Goal: Information Seeking & Learning: Understand process/instructions

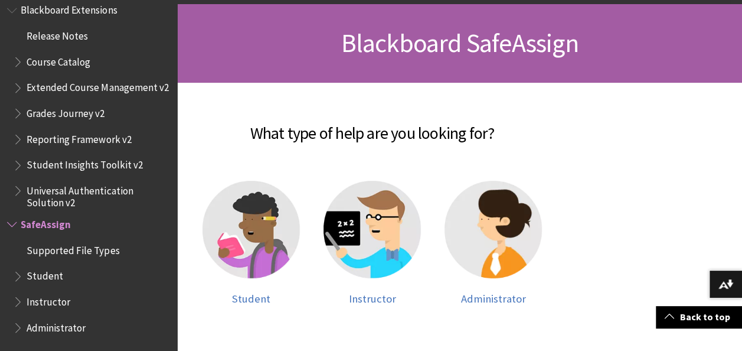
scroll to position [165, 0]
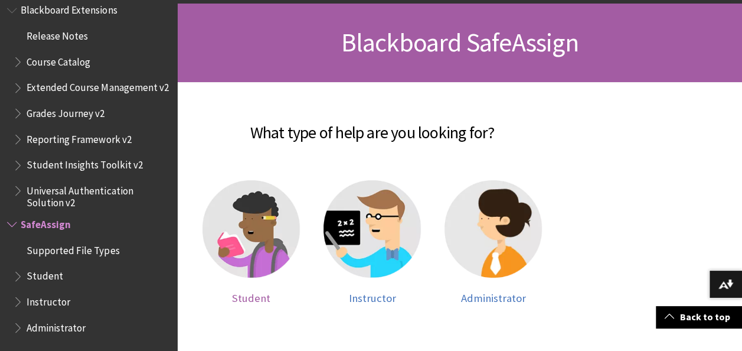
click at [251, 207] on img at bounding box center [250, 228] width 97 height 97
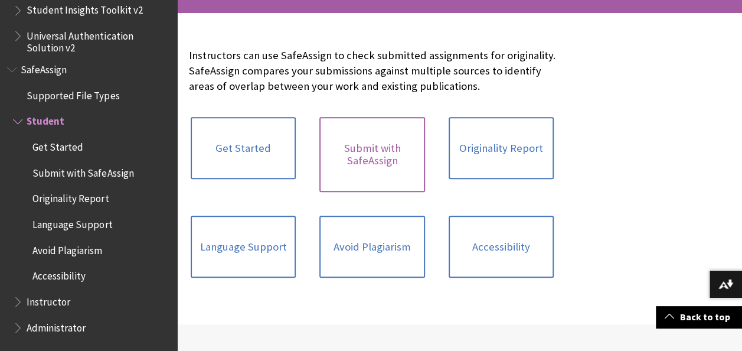
scroll to position [233, 0]
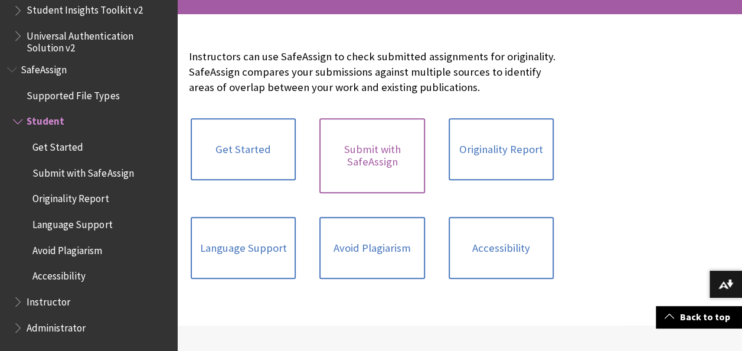
click at [378, 151] on link "Submit with SafeAssign" at bounding box center [371, 155] width 105 height 75
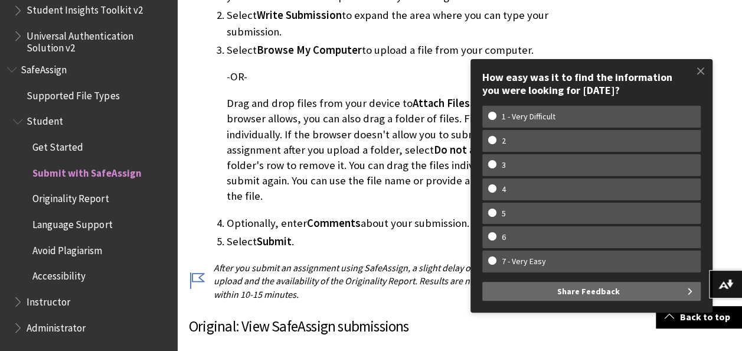
scroll to position [648, 0]
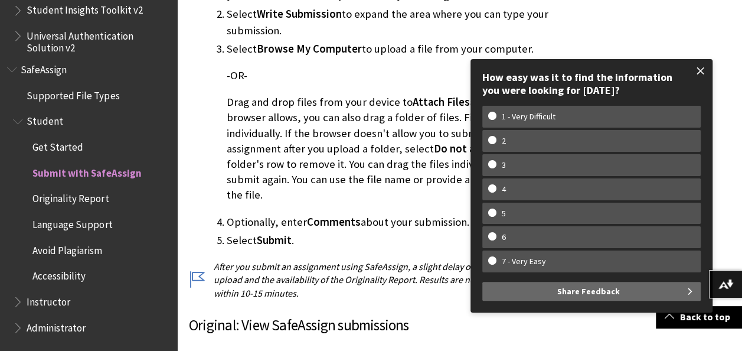
click at [702, 72] on span at bounding box center [700, 70] width 25 height 25
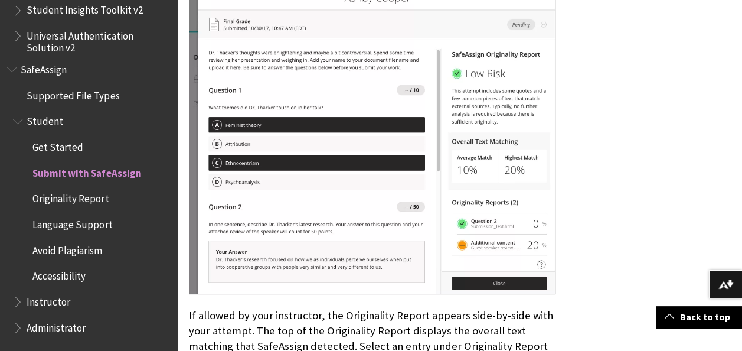
scroll to position [2320, 0]
